Goal: Task Accomplishment & Management: Manage account settings

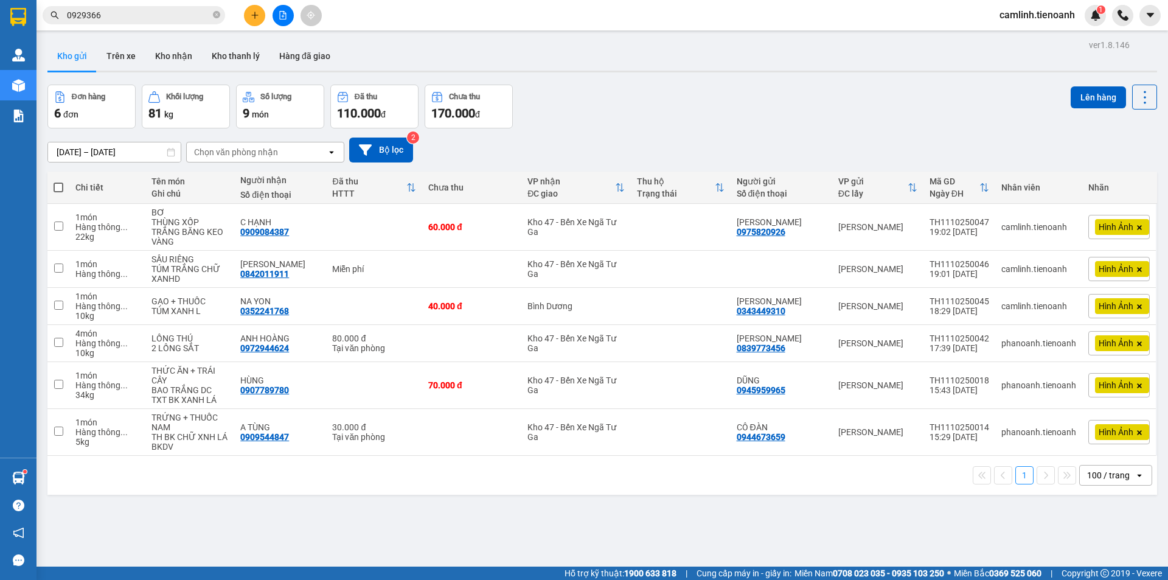
click at [57, 184] on span at bounding box center [59, 188] width 10 height 10
click at [58, 181] on input "checkbox" at bounding box center [58, 181] width 0 height 0
checkbox input "true"
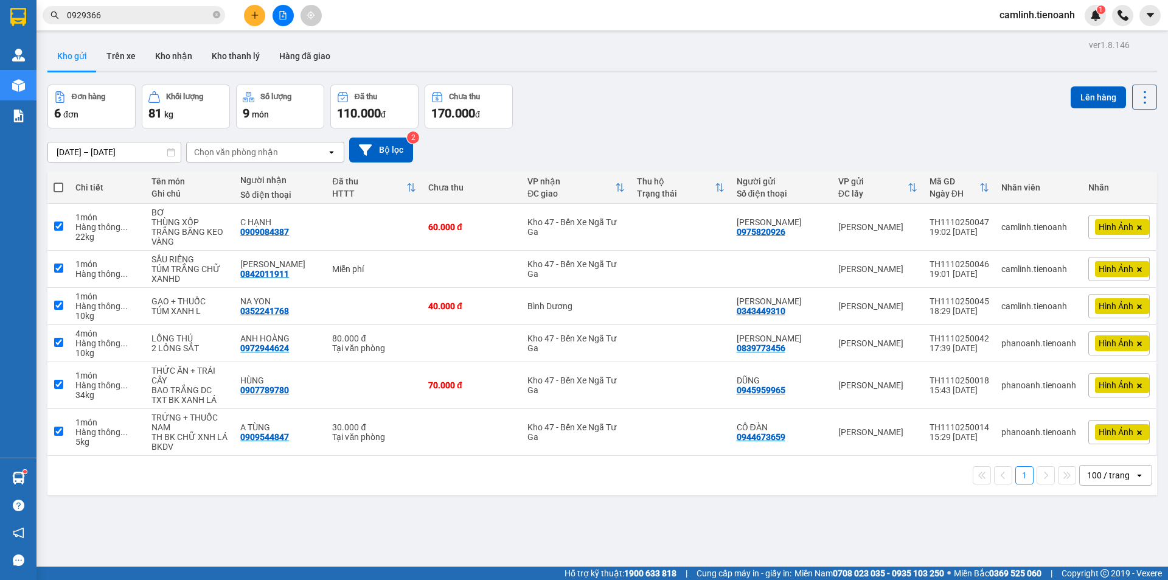
checkbox input "true"
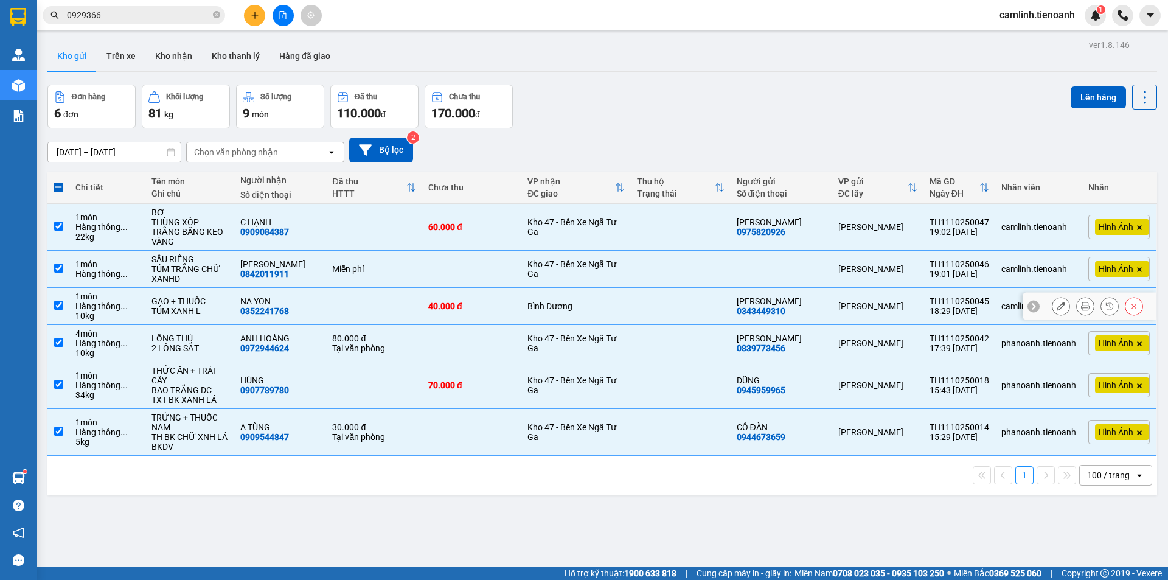
click at [501, 301] on div "40.000 đ" at bounding box center [471, 306] width 87 height 10
checkbox input "false"
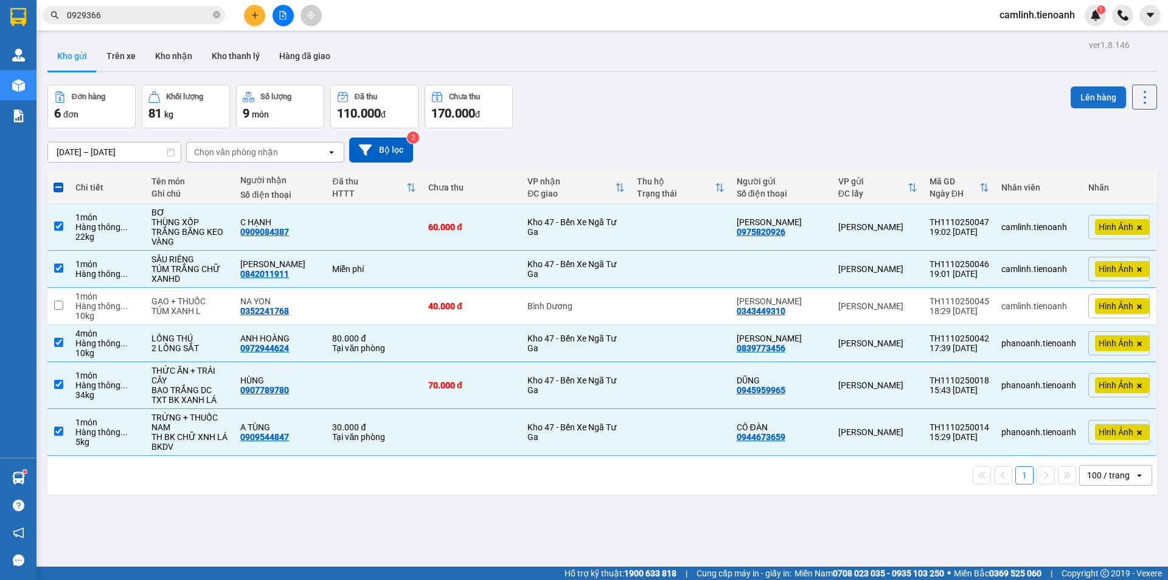
click at [1088, 94] on button "Lên hàng" at bounding box center [1098, 97] width 55 height 22
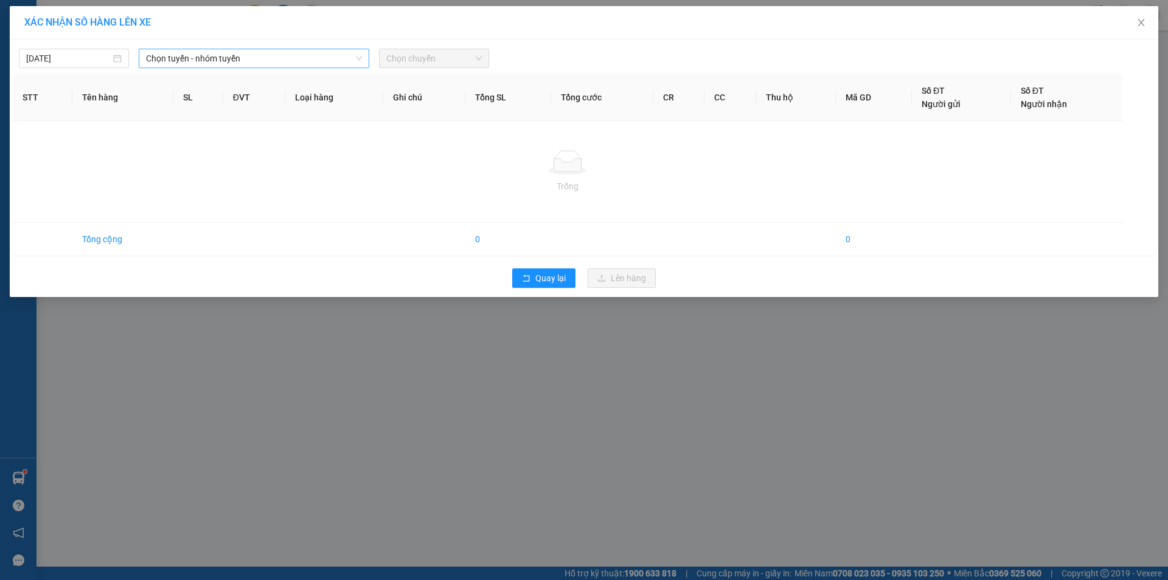
click at [216, 51] on span "Chọn tuyến - nhóm tuyến" at bounding box center [254, 58] width 216 height 18
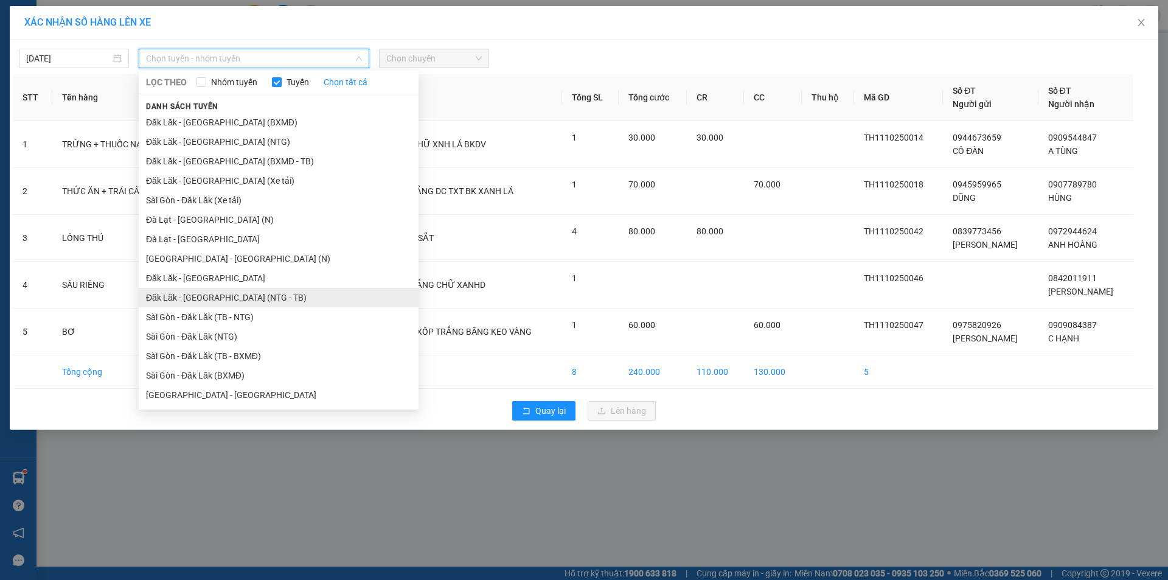
click at [244, 294] on li "Đăk Lăk - [GEOGRAPHIC_DATA] (NTG - TB)" at bounding box center [279, 297] width 280 height 19
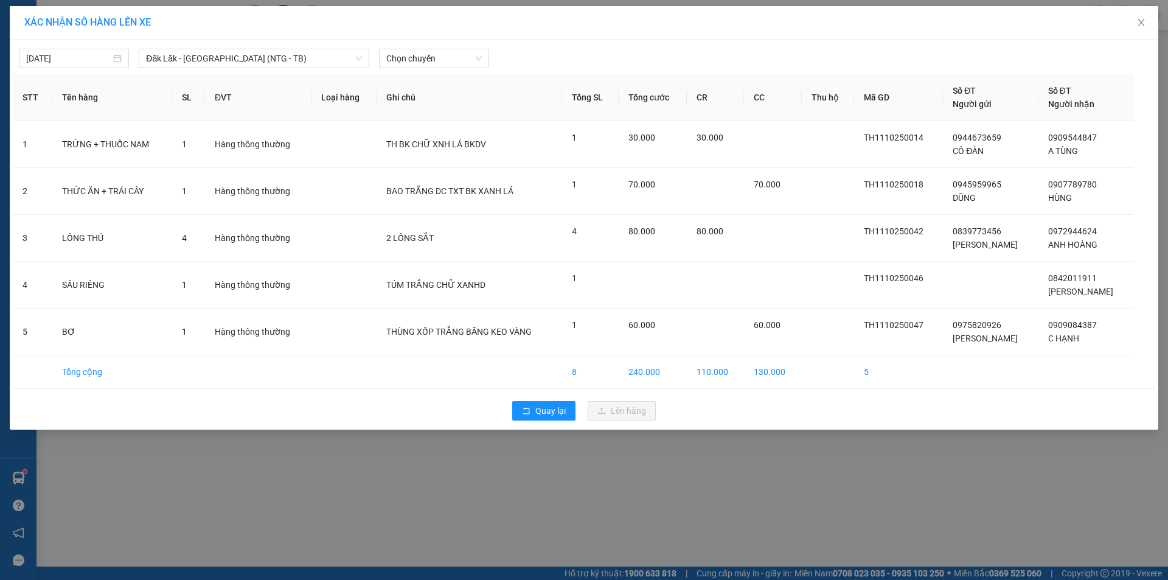
click at [402, 46] on div "[DATE] Đăk Lăk - [GEOGRAPHIC_DATA] (NTG - [GEOGRAPHIC_DATA]) LỌC THEO Nhóm tuyế…" at bounding box center [584, 56] width 1143 height 26
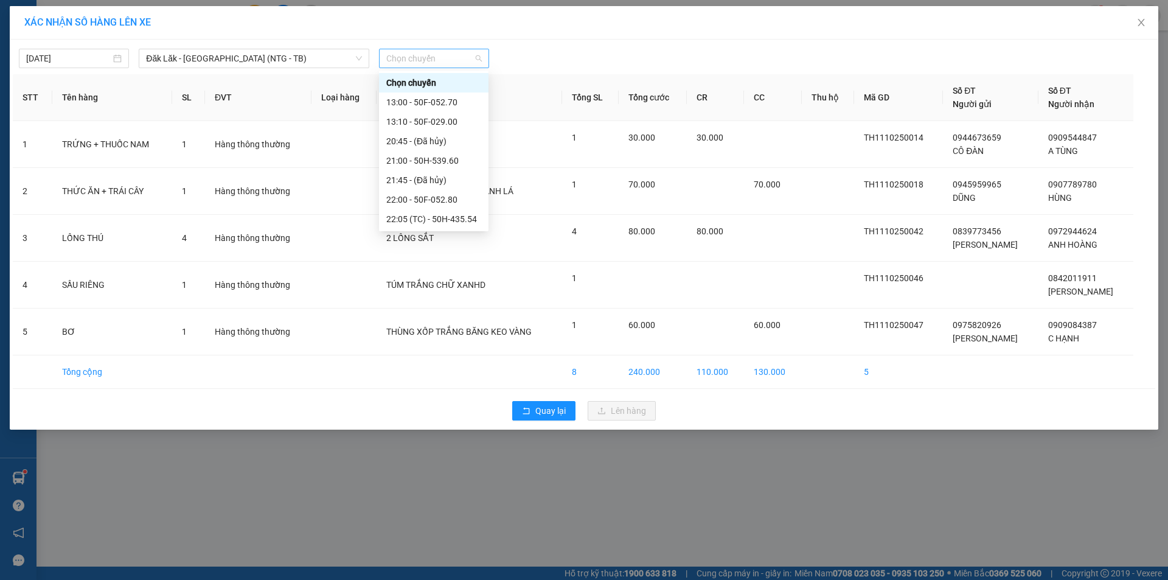
click at [402, 49] on div "Chọn chuyến" at bounding box center [434, 58] width 110 height 19
click at [413, 218] on div "23:00 - 50H-796.92" at bounding box center [433, 218] width 95 height 13
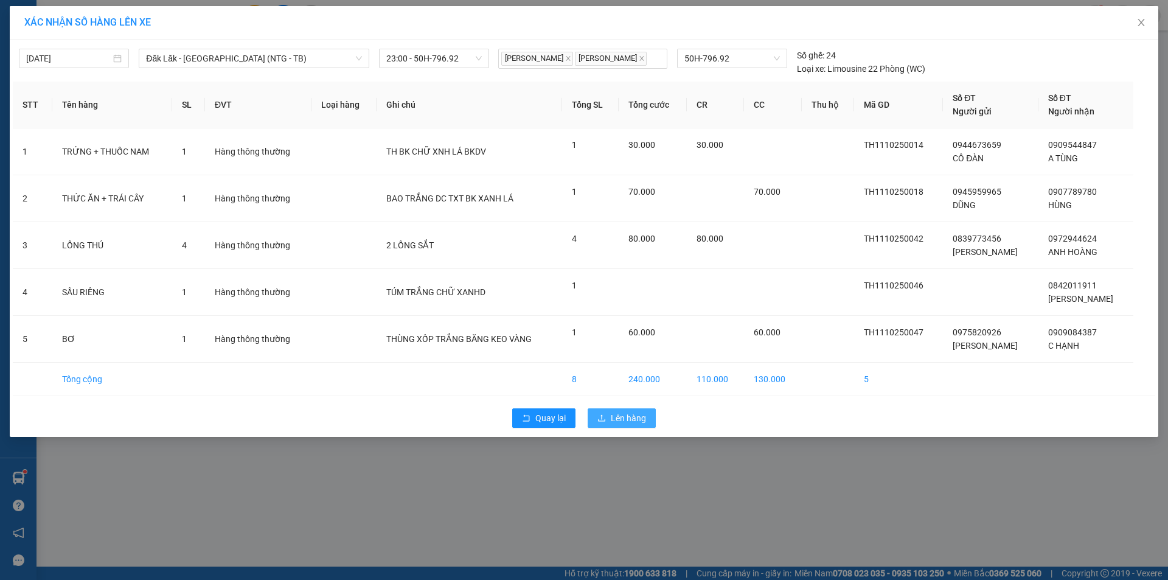
click at [617, 417] on span "Lên hàng" at bounding box center [628, 417] width 35 height 13
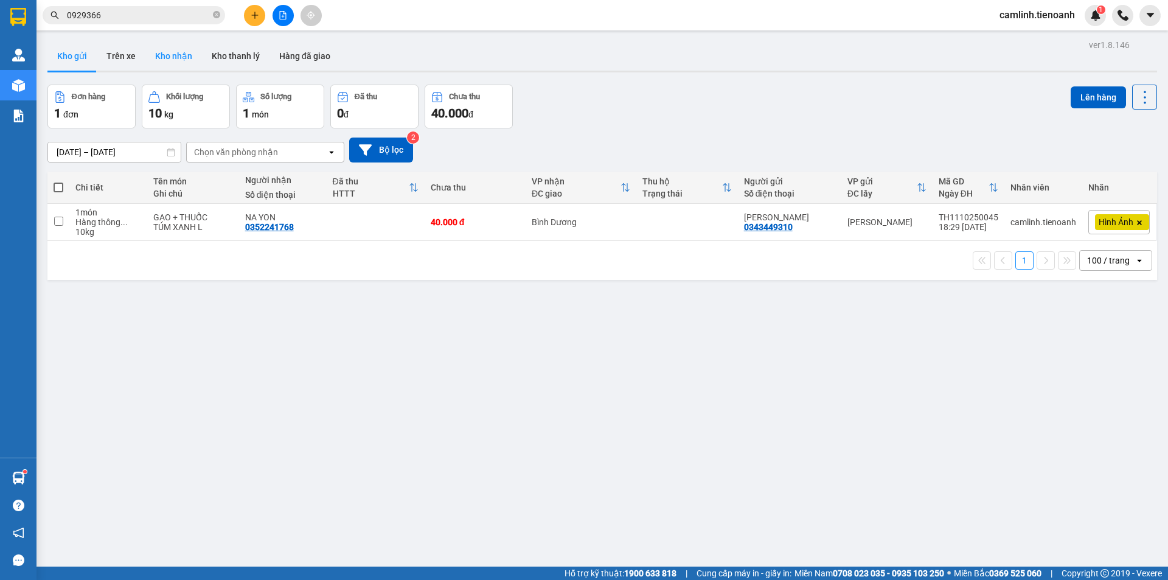
click at [150, 60] on button "Kho nhận" at bounding box center [173, 55] width 57 height 29
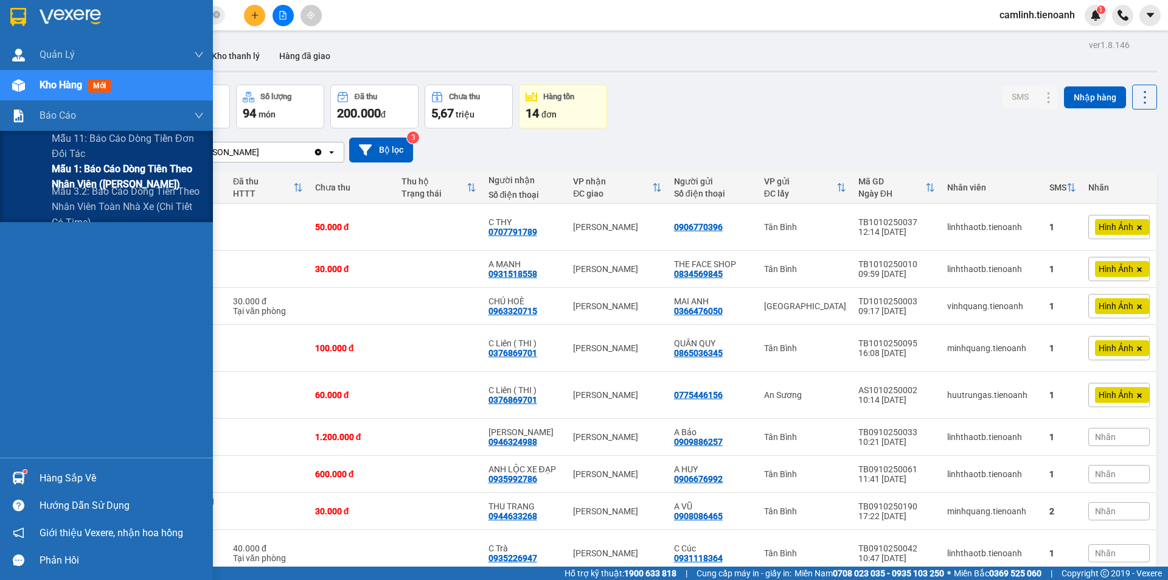
click at [88, 175] on span "Mẫu 1: Báo cáo dòng tiền theo nhân viên ([PERSON_NAME])" at bounding box center [128, 176] width 152 height 30
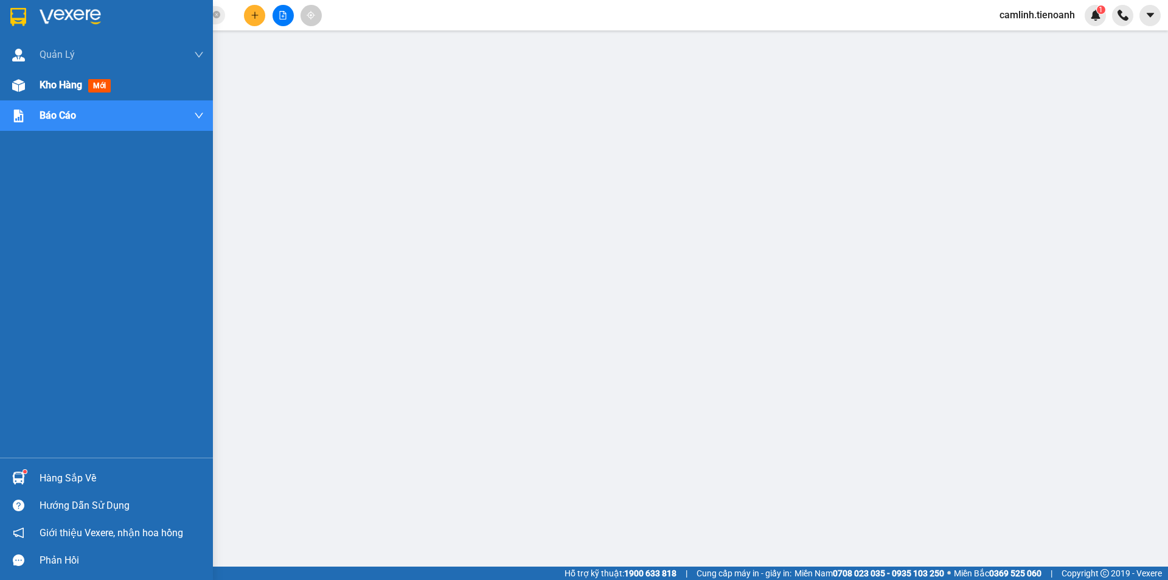
click at [10, 80] on div at bounding box center [18, 85] width 21 height 21
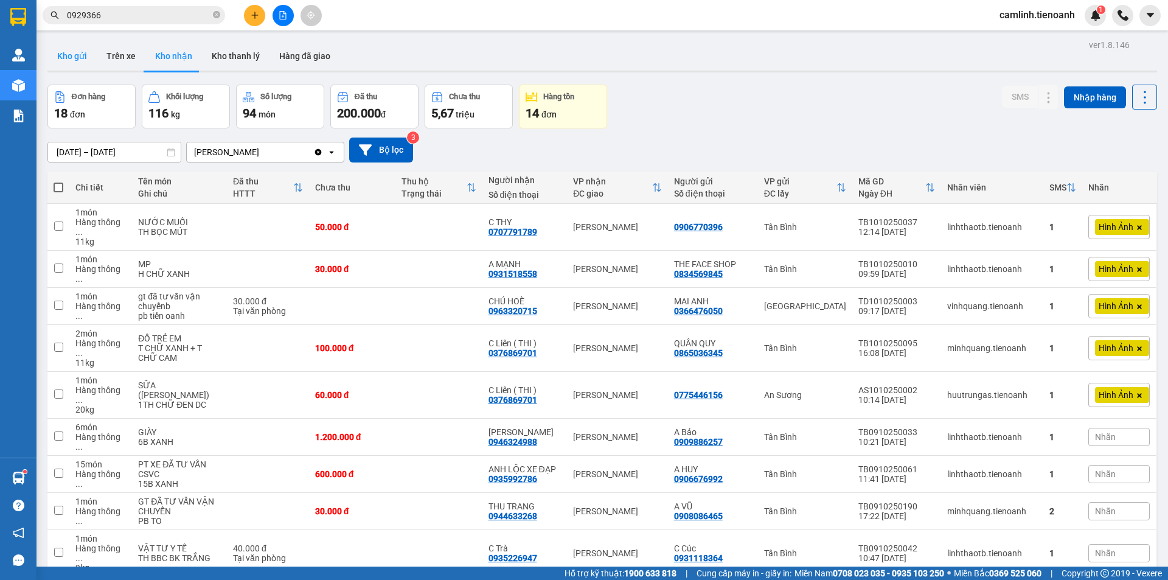
click at [61, 51] on button "Kho gửi" at bounding box center [71, 55] width 49 height 29
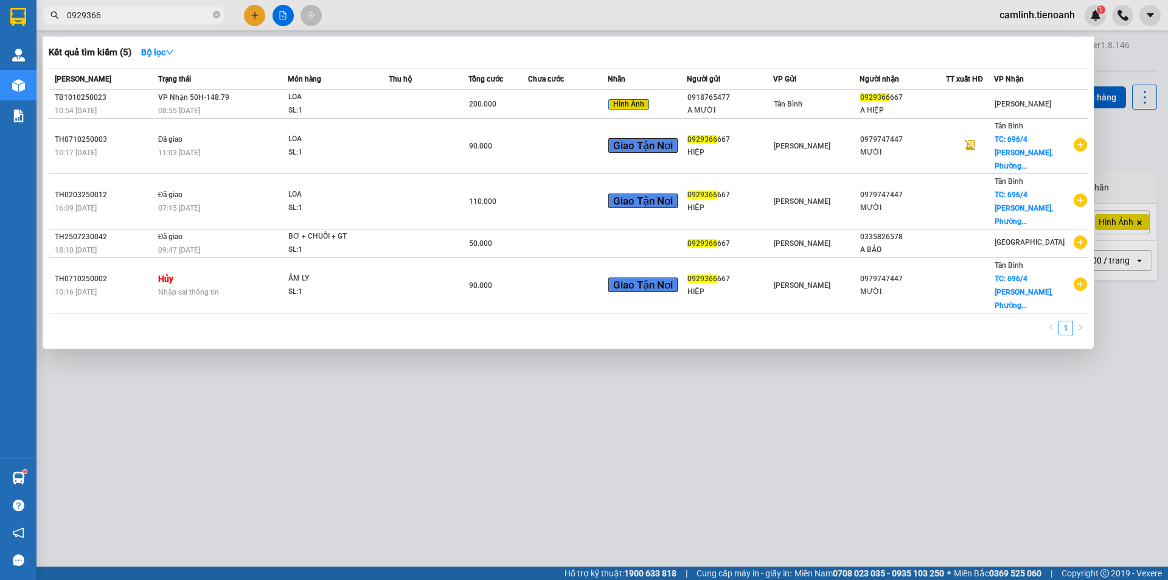
click at [144, 17] on input "0929366" at bounding box center [139, 15] width 144 height 13
paste input "832579097"
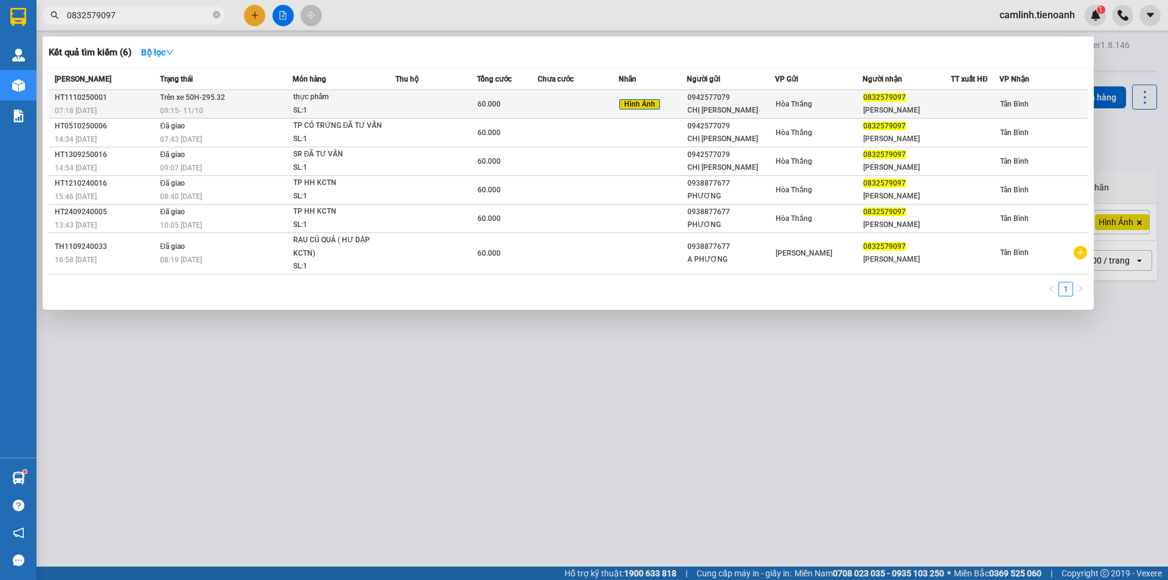
type input "0832579097"
click at [584, 113] on td at bounding box center [579, 104] width 82 height 29
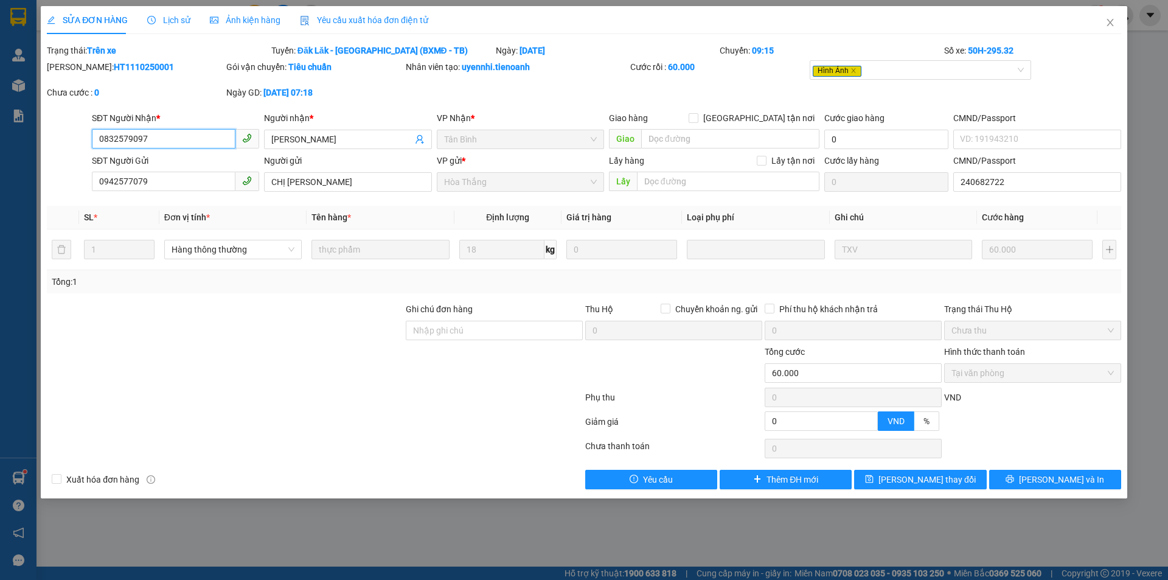
type input "0832579097"
type input "[PERSON_NAME]"
type input "0942577079"
type input "CHỊ [PERSON_NAME]"
type input "240682722"
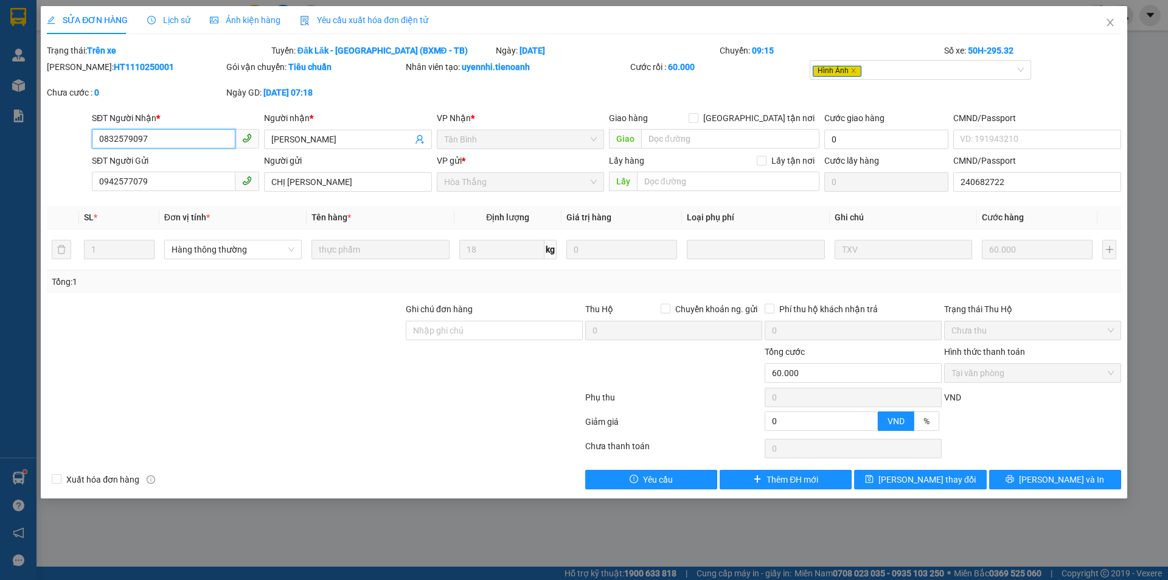
type input "0"
type input "60.000"
click at [179, 21] on span "Lịch sử" at bounding box center [168, 20] width 43 height 10
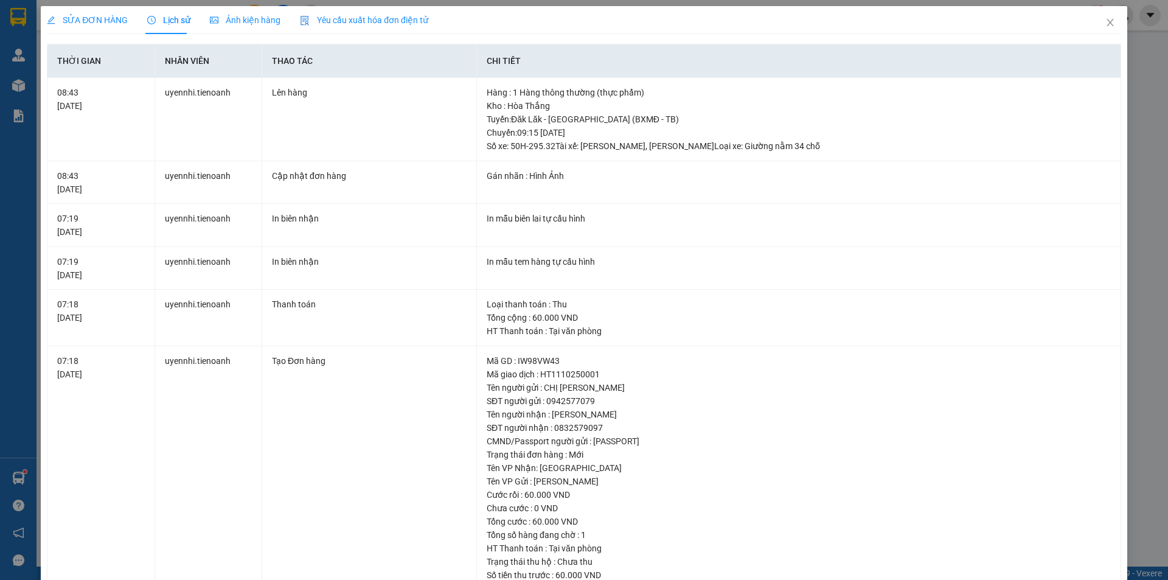
click at [69, 17] on span "SỬA ĐƠN HÀNG" at bounding box center [87, 20] width 81 height 10
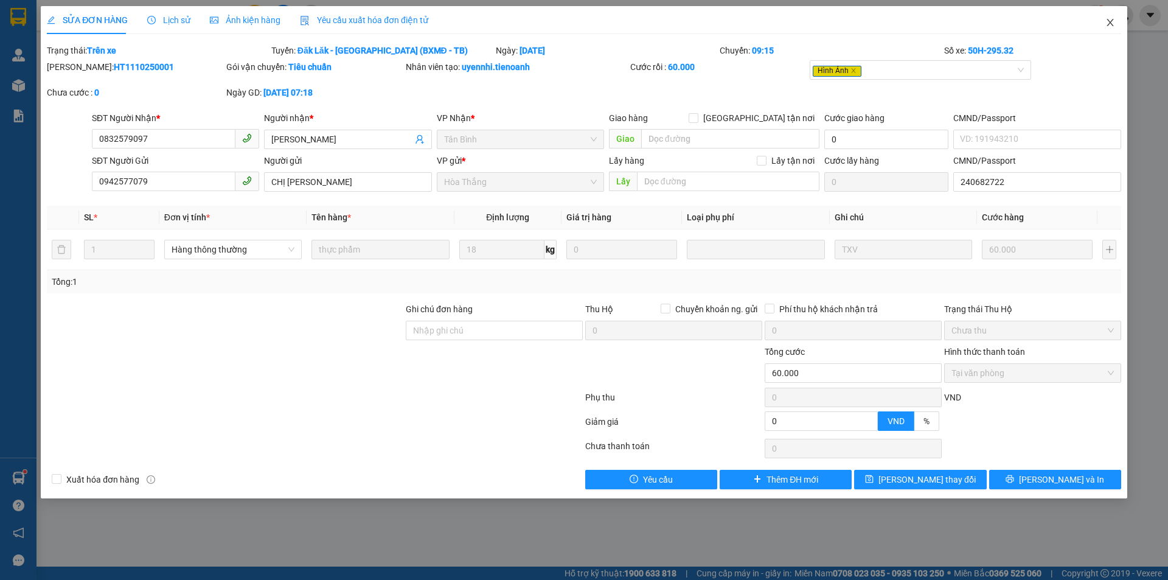
click at [1111, 19] on icon "close" at bounding box center [1111, 23] width 10 height 10
